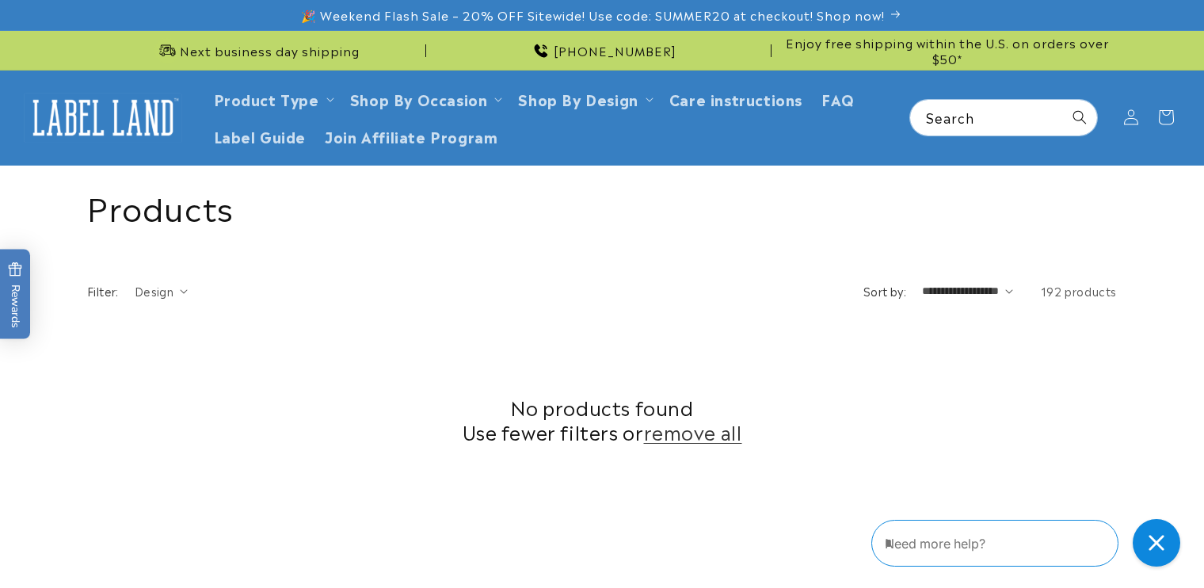
scroll to position [630, 0]
